Goal: Use online tool/utility

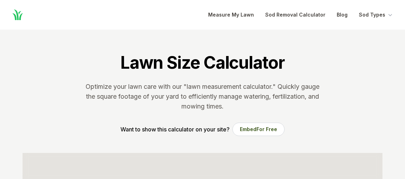
scroll to position [160, 0]
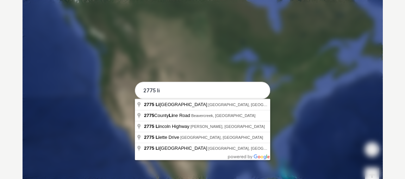
type input "[STREET_ADDRESS]"
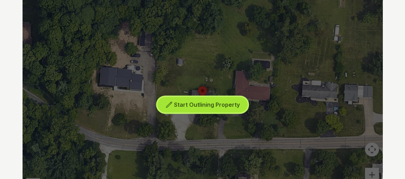
click at [179, 104] on span "Start Outlining Property" at bounding box center [207, 104] width 66 height 7
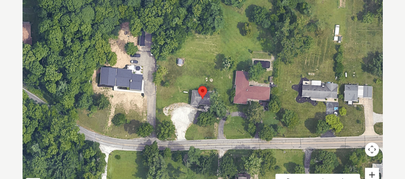
click at [373, 172] on button "Zoom in" at bounding box center [372, 175] width 14 height 14
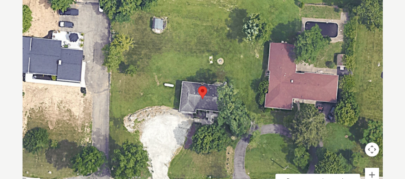
click at [223, 68] on div at bounding box center [203, 98] width 360 height 211
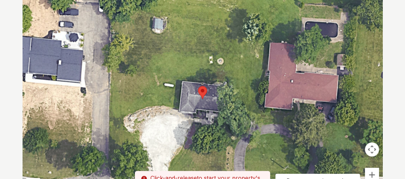
drag, startPoint x: 228, startPoint y: 122, endPoint x: 239, endPoint y: 83, distance: 40.4
click at [227, 69] on div at bounding box center [203, 98] width 360 height 211
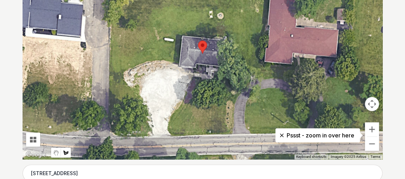
scroll to position [204, 0]
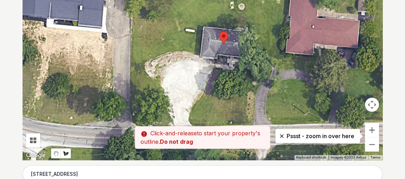
drag, startPoint x: 258, startPoint y: 106, endPoint x: 279, endPoint y: 97, distance: 23.3
click at [279, 97] on div at bounding box center [203, 54] width 360 height 211
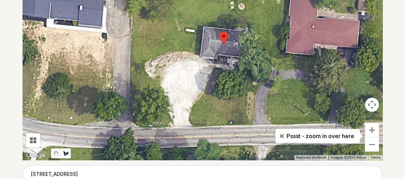
click at [238, 123] on div at bounding box center [203, 54] width 360 height 211
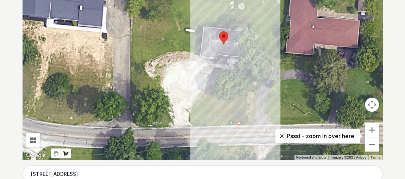
click at [251, 70] on div at bounding box center [203, 54] width 360 height 211
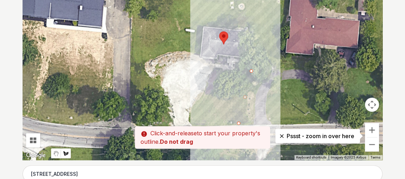
click at [256, 24] on div at bounding box center [203, 54] width 360 height 211
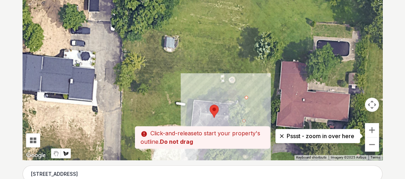
drag, startPoint x: 258, startPoint y: 8, endPoint x: 248, endPoint y: 83, distance: 75.0
click at [248, 83] on div at bounding box center [203, 54] width 360 height 211
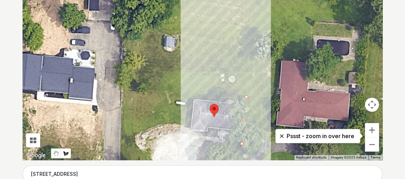
click at [250, 32] on div at bounding box center [203, 54] width 360 height 211
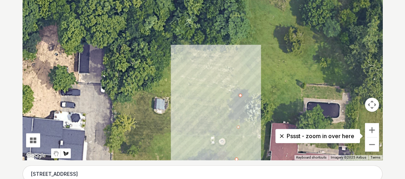
drag, startPoint x: 246, startPoint y: 6, endPoint x: 237, endPoint y: 51, distance: 45.9
click at [235, 70] on div at bounding box center [203, 54] width 360 height 211
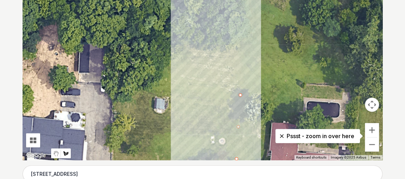
click at [237, 47] on div at bounding box center [203, 54] width 360 height 211
click at [215, 53] on div at bounding box center [203, 54] width 360 height 211
click at [182, 50] on div at bounding box center [203, 54] width 360 height 211
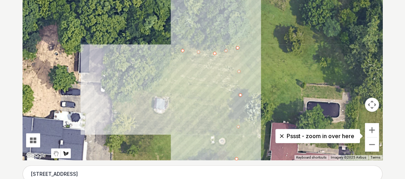
click at [156, 83] on div at bounding box center [203, 54] width 360 height 211
click at [131, 96] on div at bounding box center [203, 54] width 360 height 211
click at [171, 96] on div at bounding box center [203, 54] width 360 height 211
click at [167, 117] on div at bounding box center [203, 54] width 360 height 211
click at [153, 111] on div at bounding box center [203, 54] width 360 height 211
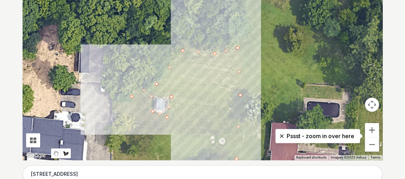
click at [155, 99] on div at bounding box center [203, 54] width 360 height 211
click at [129, 99] on div at bounding box center [203, 54] width 360 height 211
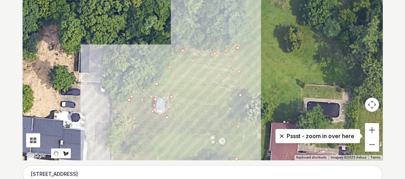
click at [126, 131] on div at bounding box center [203, 54] width 360 height 211
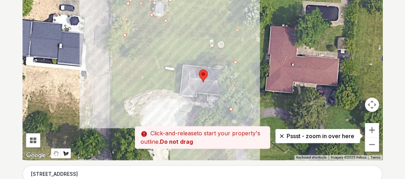
drag, startPoint x: 139, startPoint y: 135, endPoint x: 138, endPoint y: 26, distance: 108.9
click at [138, 26] on div at bounding box center [203, 54] width 360 height 211
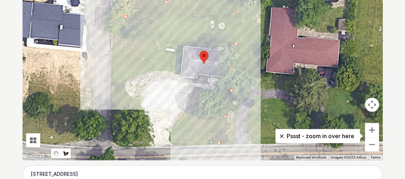
click at [120, 81] on div at bounding box center [203, 54] width 360 height 211
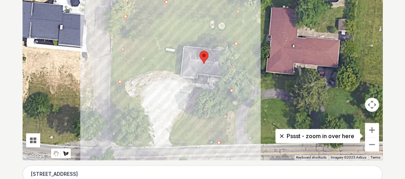
click at [121, 145] on div at bounding box center [203, 54] width 360 height 211
click at [146, 145] on div "Pssst - zoom in over here To navigate the map with touch gestures double-tap an…" at bounding box center [203, 54] width 360 height 211
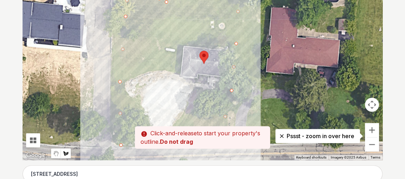
click at [145, 119] on div at bounding box center [203, 54] width 360 height 211
click at [128, 89] on div at bounding box center [203, 54] width 360 height 211
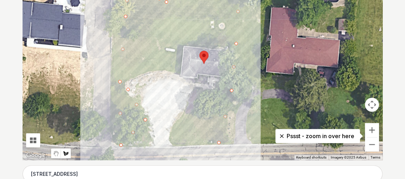
click at [130, 77] on div at bounding box center [203, 54] width 360 height 211
click at [159, 68] on div at bounding box center [203, 54] width 360 height 211
click at [179, 71] on div at bounding box center [203, 54] width 360 height 211
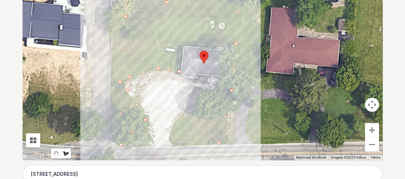
click at [183, 42] on div at bounding box center [203, 54] width 360 height 211
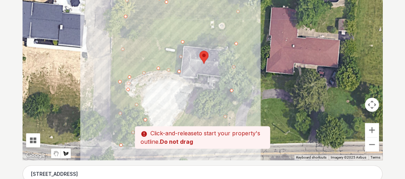
click at [231, 48] on div at bounding box center [203, 54] width 360 height 211
click at [230, 72] on div at bounding box center [203, 54] width 360 height 211
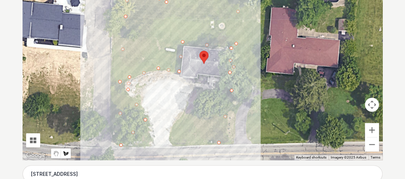
click at [221, 92] on div at bounding box center [203, 54] width 360 height 211
click at [193, 92] on div at bounding box center [203, 54] width 360 height 211
click at [180, 120] on div at bounding box center [203, 54] width 360 height 211
click at [171, 137] on div at bounding box center [203, 54] width 360 height 211
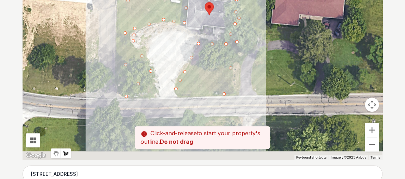
drag, startPoint x: 193, startPoint y: 129, endPoint x: 198, endPoint y: 76, distance: 52.8
click at [198, 76] on div at bounding box center [203, 54] width 360 height 211
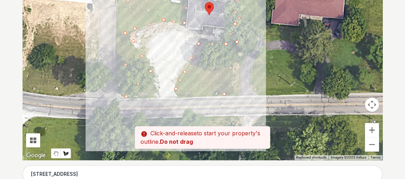
click at [179, 97] on div at bounding box center [203, 54] width 360 height 211
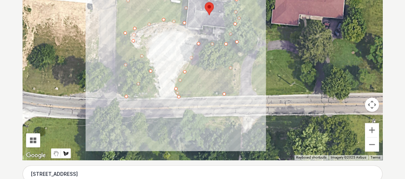
click at [222, 93] on div at bounding box center [203, 54] width 360 height 211
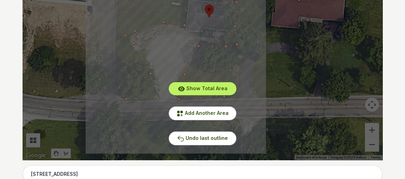
drag, startPoint x: 180, startPoint y: 50, endPoint x: 166, endPoint y: 84, distance: 37.3
click at [166, 84] on div "Show Total Area Add Another Area Undo last outline" at bounding box center [203, 54] width 360 height 211
click at [206, 114] on span "Add Another Area" at bounding box center [207, 113] width 44 height 6
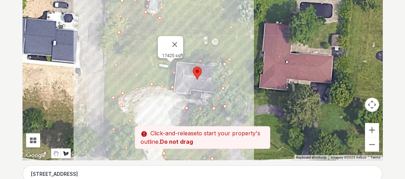
drag, startPoint x: 165, startPoint y: 69, endPoint x: 160, endPoint y: 100, distance: 31.8
click at [160, 100] on div at bounding box center [203, 54] width 360 height 211
